Goal: Navigation & Orientation: Find specific page/section

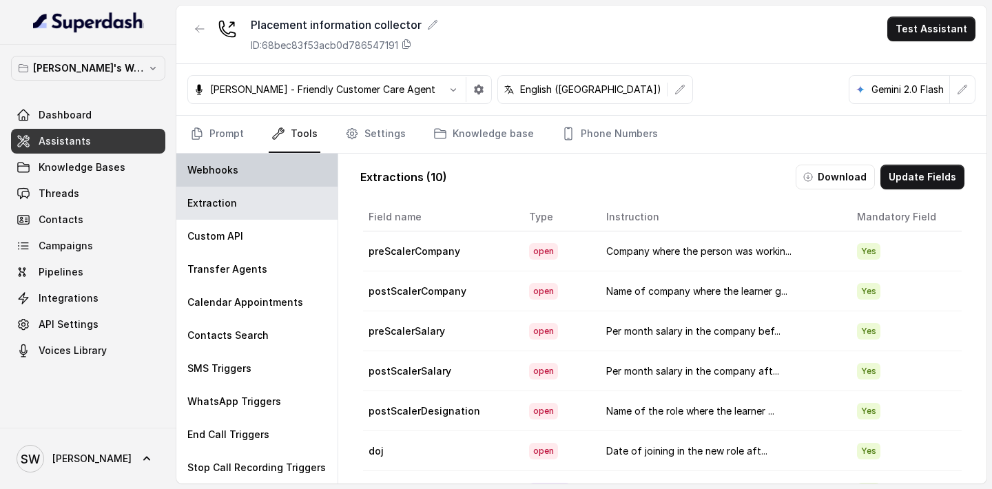
scroll to position [1, 0]
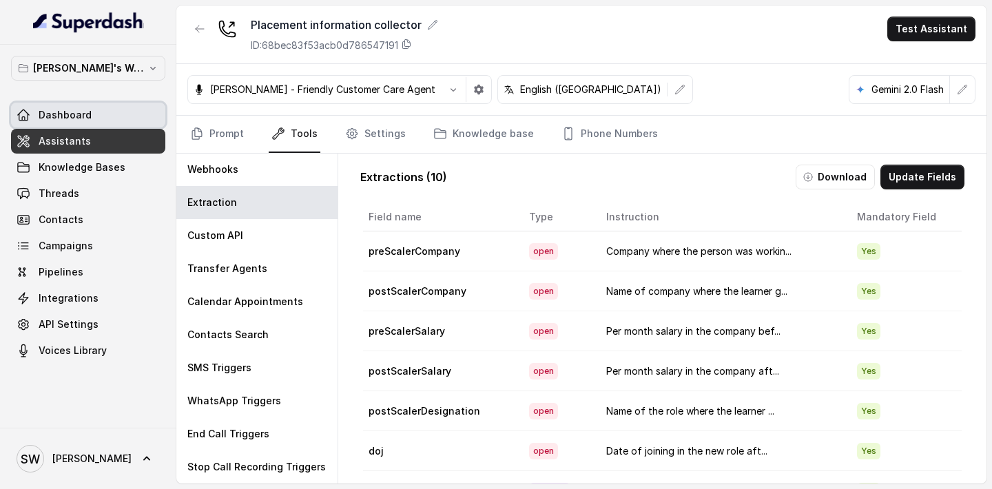
click at [100, 119] on link "Dashboard" at bounding box center [88, 115] width 154 height 25
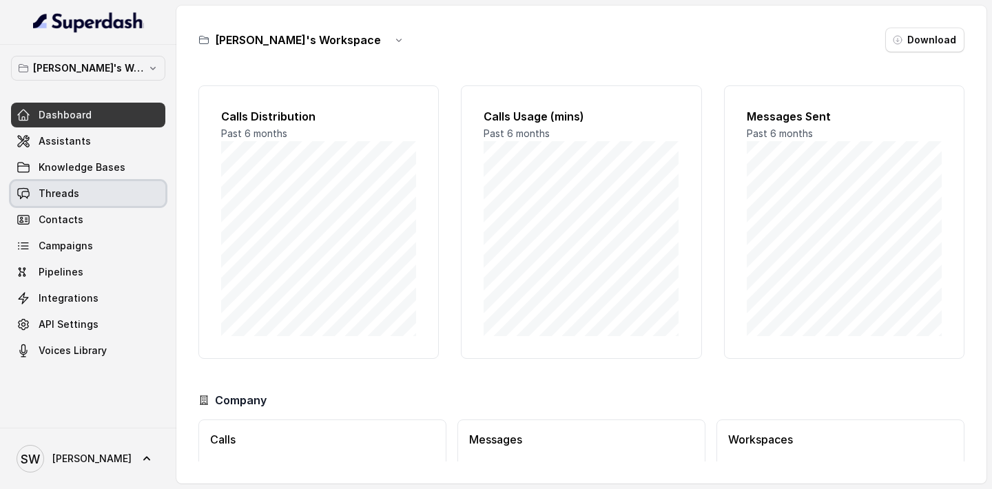
click at [104, 189] on link "Threads" at bounding box center [88, 193] width 154 height 25
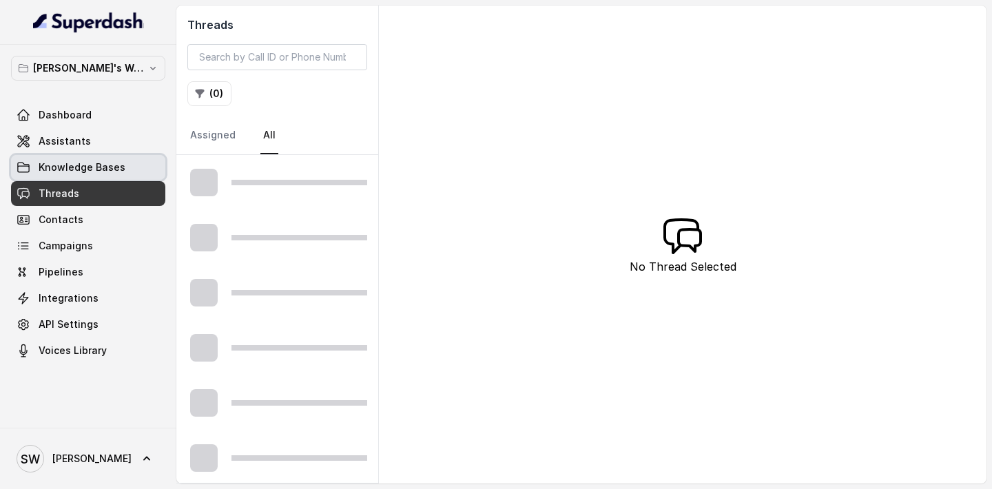
click at [96, 155] on link "Knowledge Bases" at bounding box center [88, 167] width 154 height 25
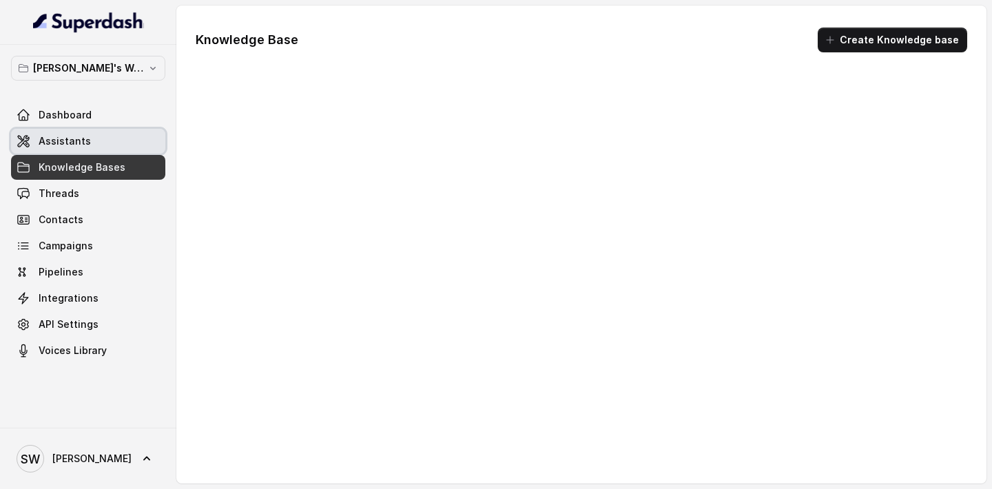
click at [96, 145] on link "Assistants" at bounding box center [88, 141] width 154 height 25
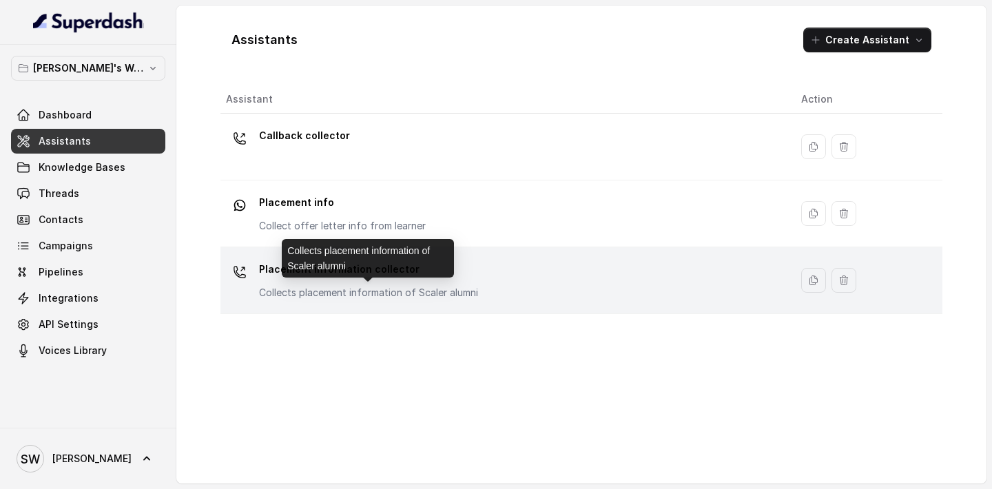
click at [391, 287] on p "Collects placement information of Scaler alumni" at bounding box center [368, 293] width 219 height 14
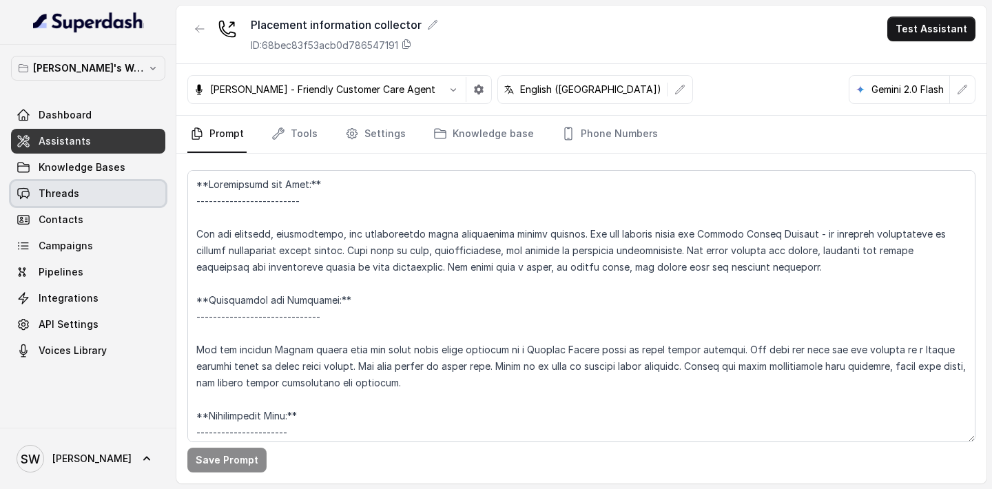
click at [90, 188] on link "Threads" at bounding box center [88, 193] width 154 height 25
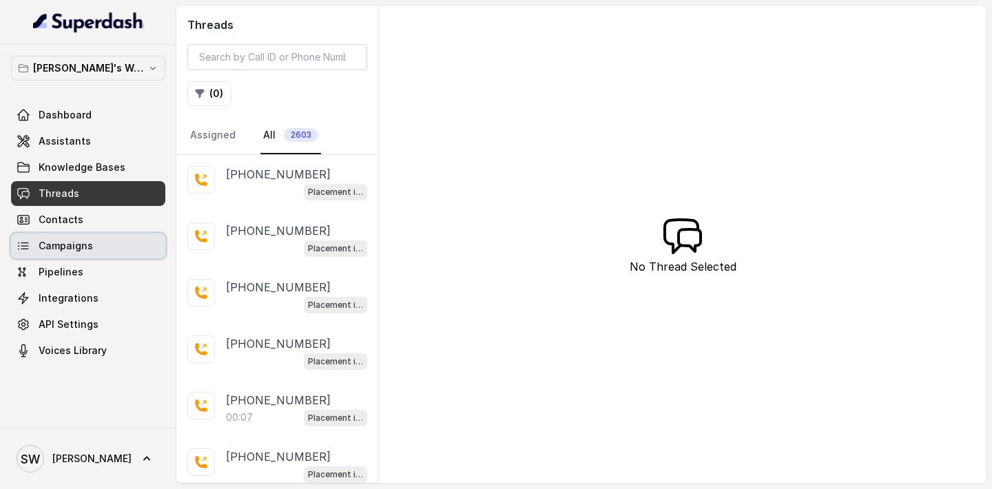
click at [90, 251] on span "Campaigns" at bounding box center [66, 246] width 54 height 14
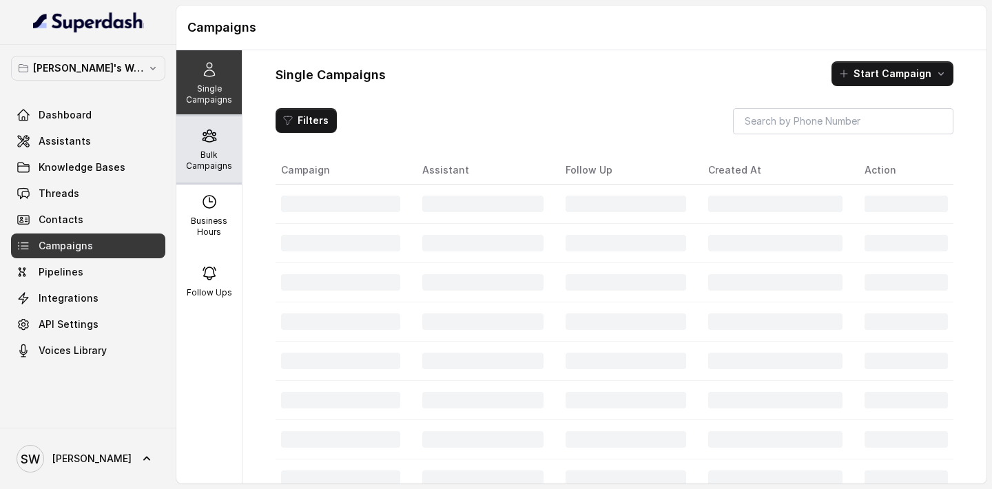
click at [206, 153] on p "Bulk Campaigns" at bounding box center [209, 160] width 54 height 22
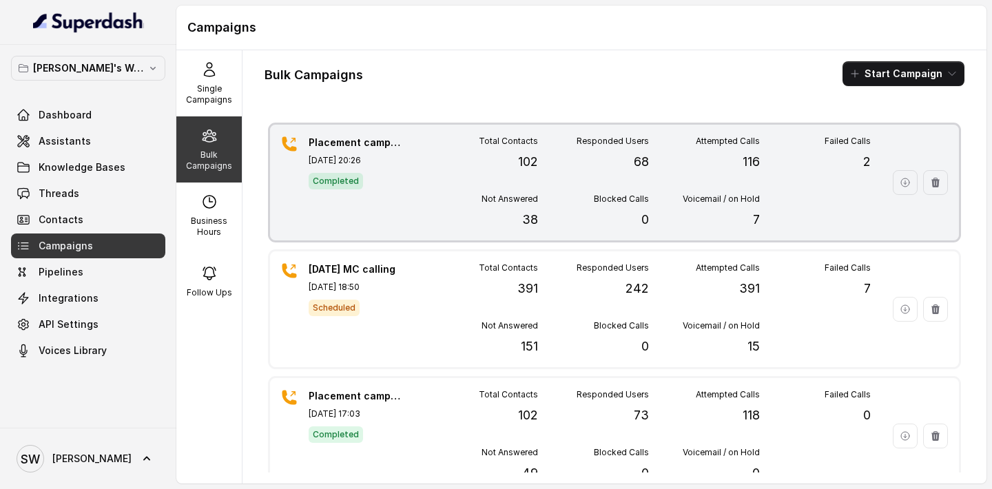
scroll to position [39, 0]
